Goal: Find contact information: Find contact information

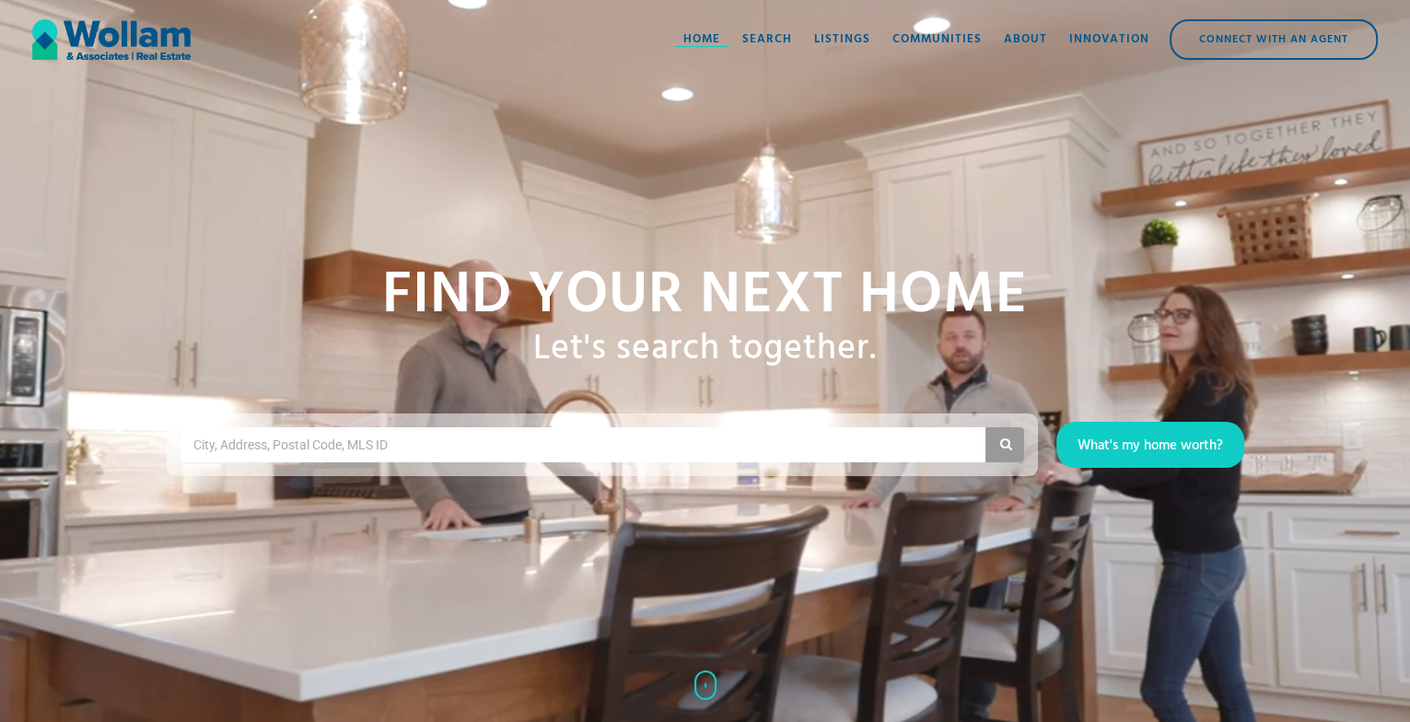
click at [705, 43] on div "Home" at bounding box center [701, 39] width 37 height 18
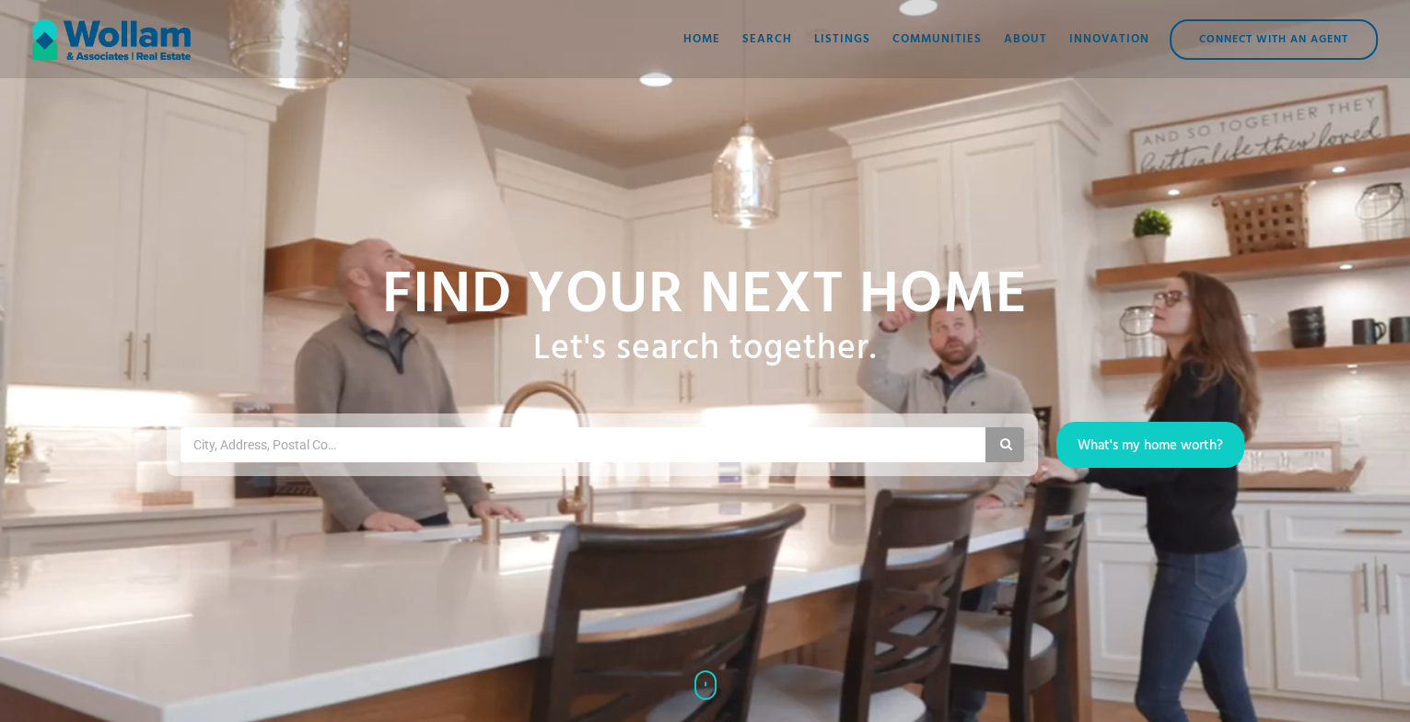
scroll to position [183, 0]
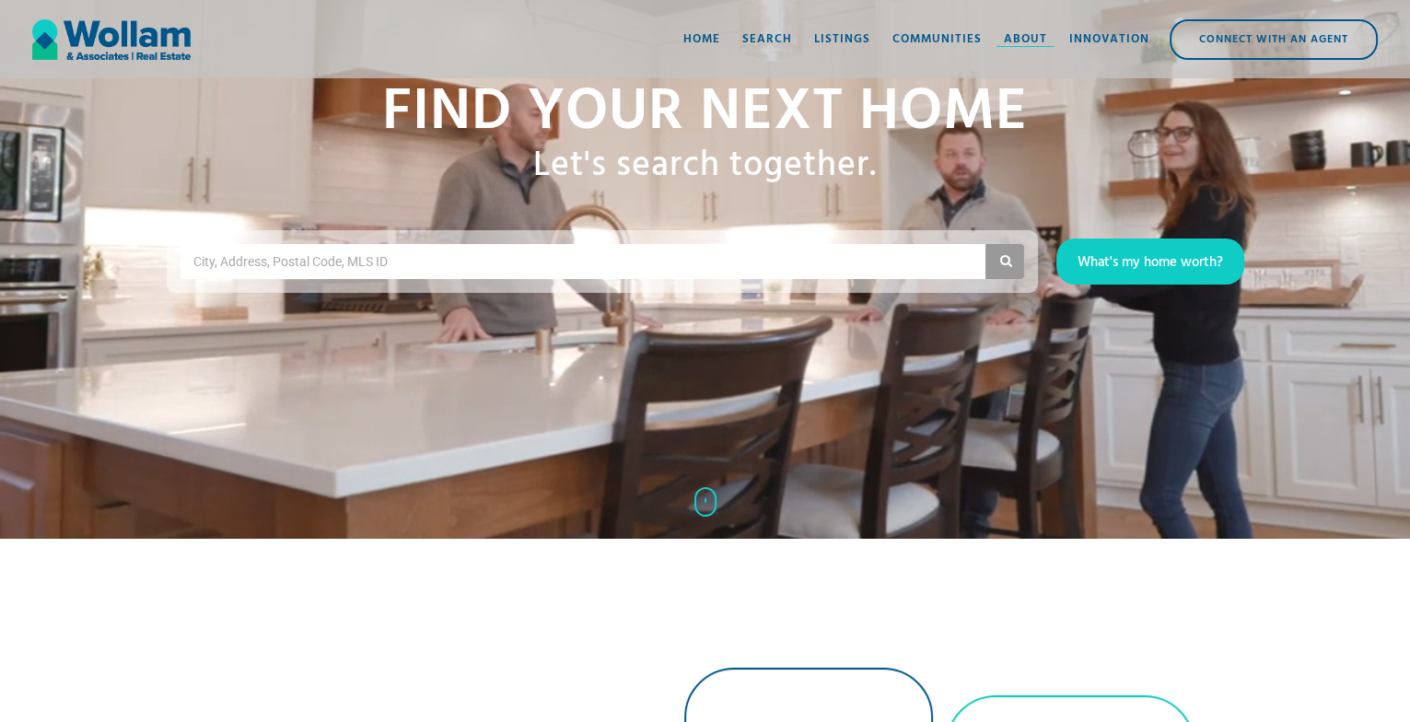
click at [1026, 35] on div "About" at bounding box center [1025, 39] width 43 height 18
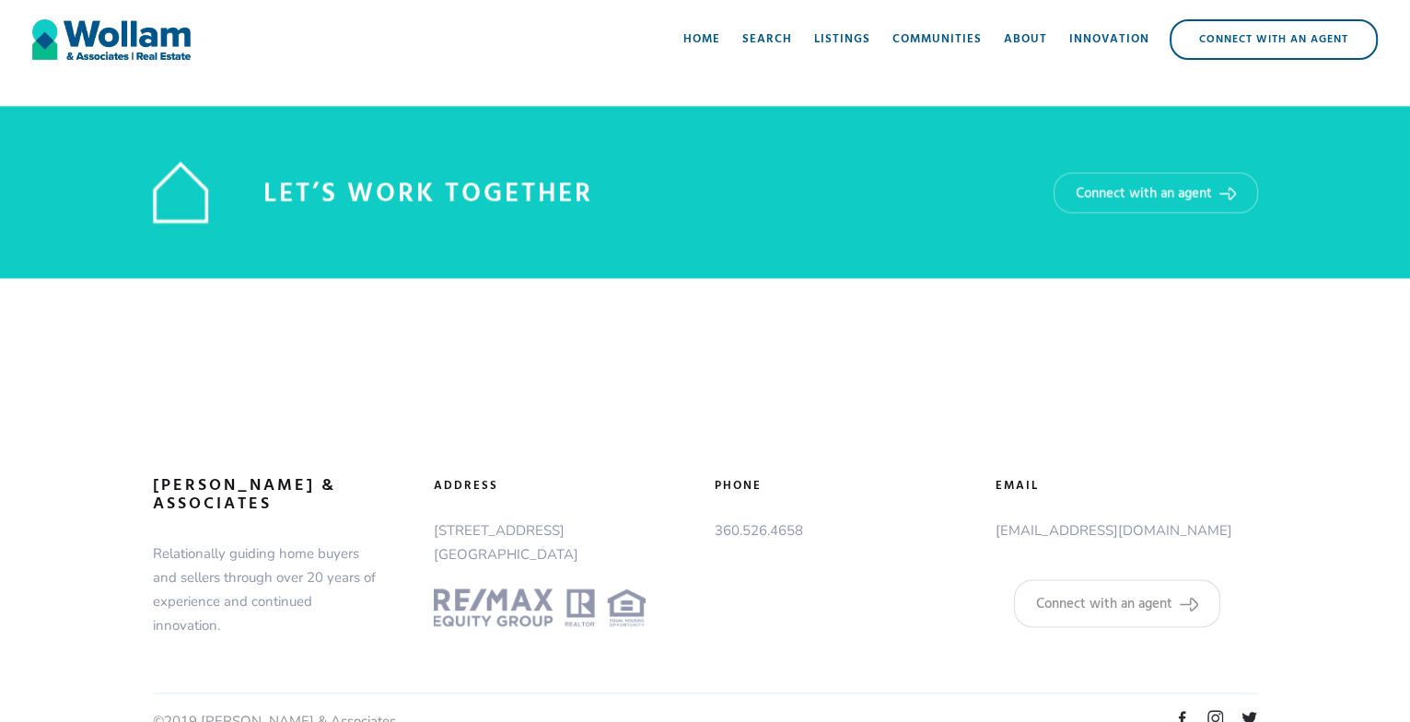
scroll to position [3088, 0]
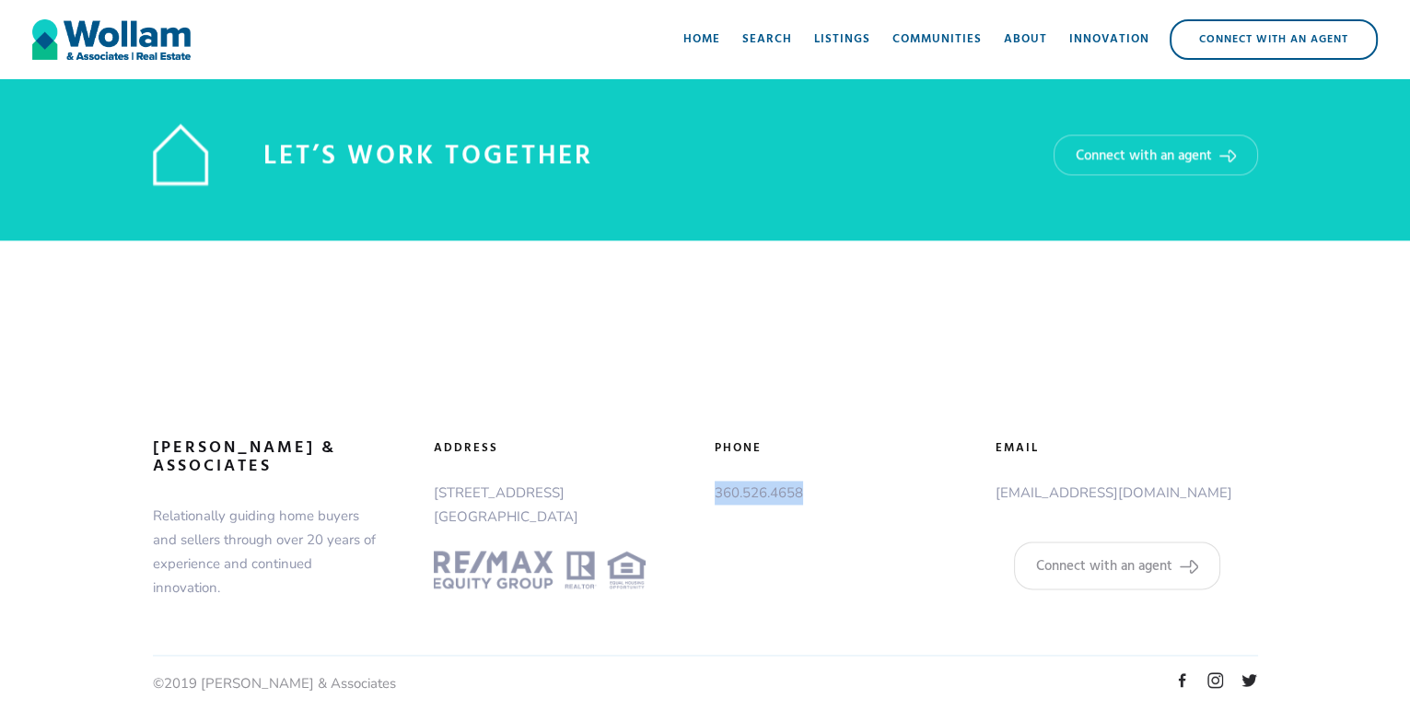
drag, startPoint x: 817, startPoint y: 491, endPoint x: 708, endPoint y: 489, distance: 108.7
click at [708, 489] on div "phone 360.526.4658" at bounding box center [846, 476] width 281 height 75
copy p "360.526.4658"
